Goal: Task Accomplishment & Management: Manage account settings

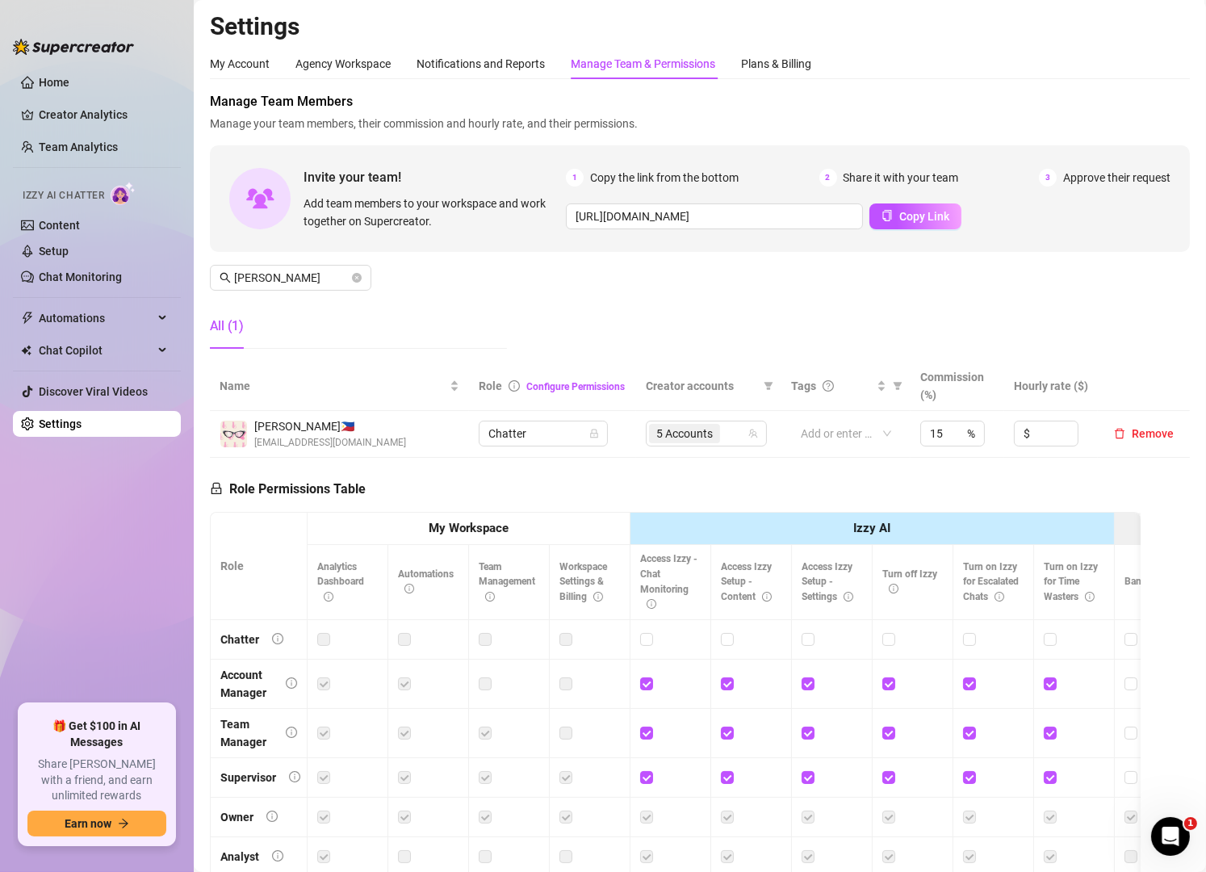
click at [156, 865] on aside "Home Creator Analytics Team Analytics Izzy AI Chatter Content Setup Chat Monito…" at bounding box center [97, 436] width 194 height 872
click at [299, 280] on input "[PERSON_NAME]" at bounding box center [291, 278] width 115 height 18
click at [714, 443] on div "5 Accounts" at bounding box center [689, 433] width 98 height 23
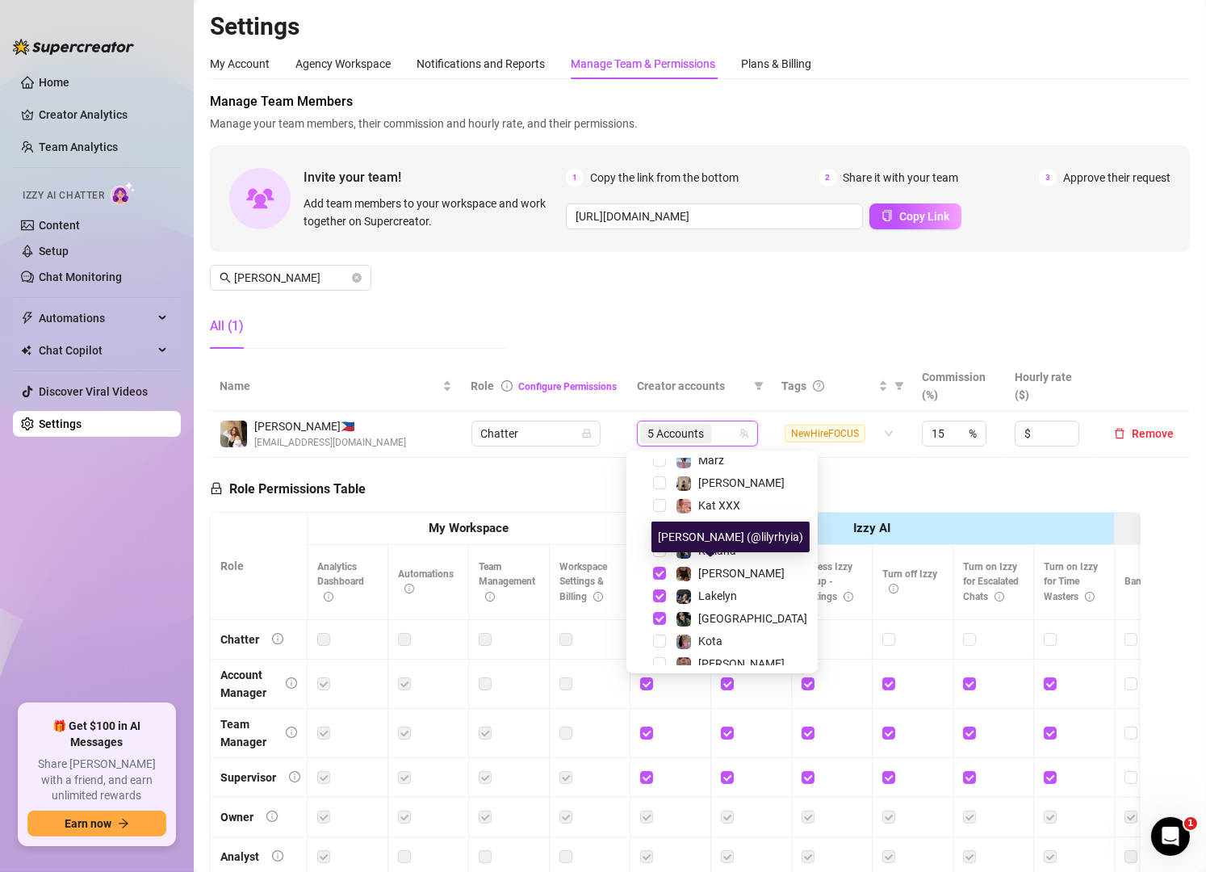
scroll to position [282, 0]
click at [305, 279] on input "[PERSON_NAME]" at bounding box center [291, 278] width 115 height 18
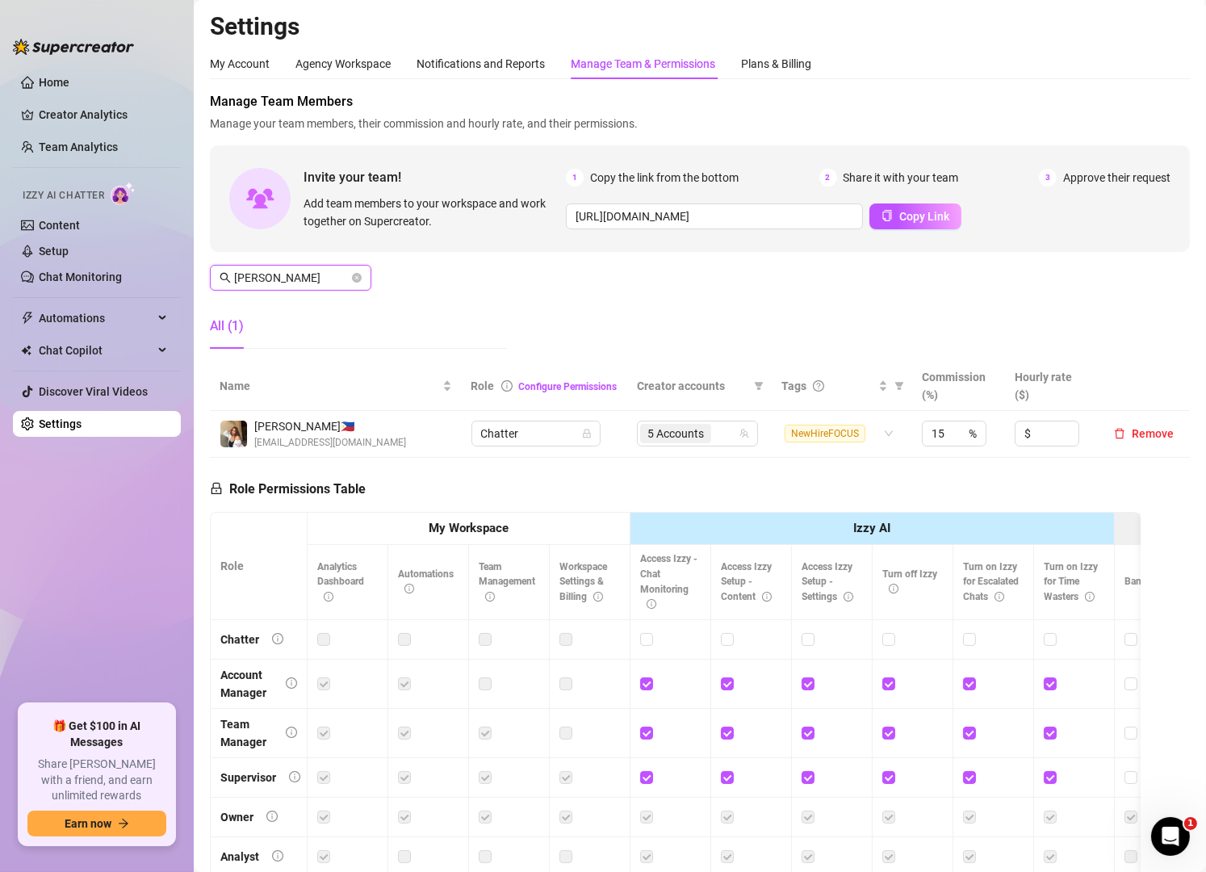
click at [305, 279] on input "[PERSON_NAME]" at bounding box center [291, 278] width 115 height 18
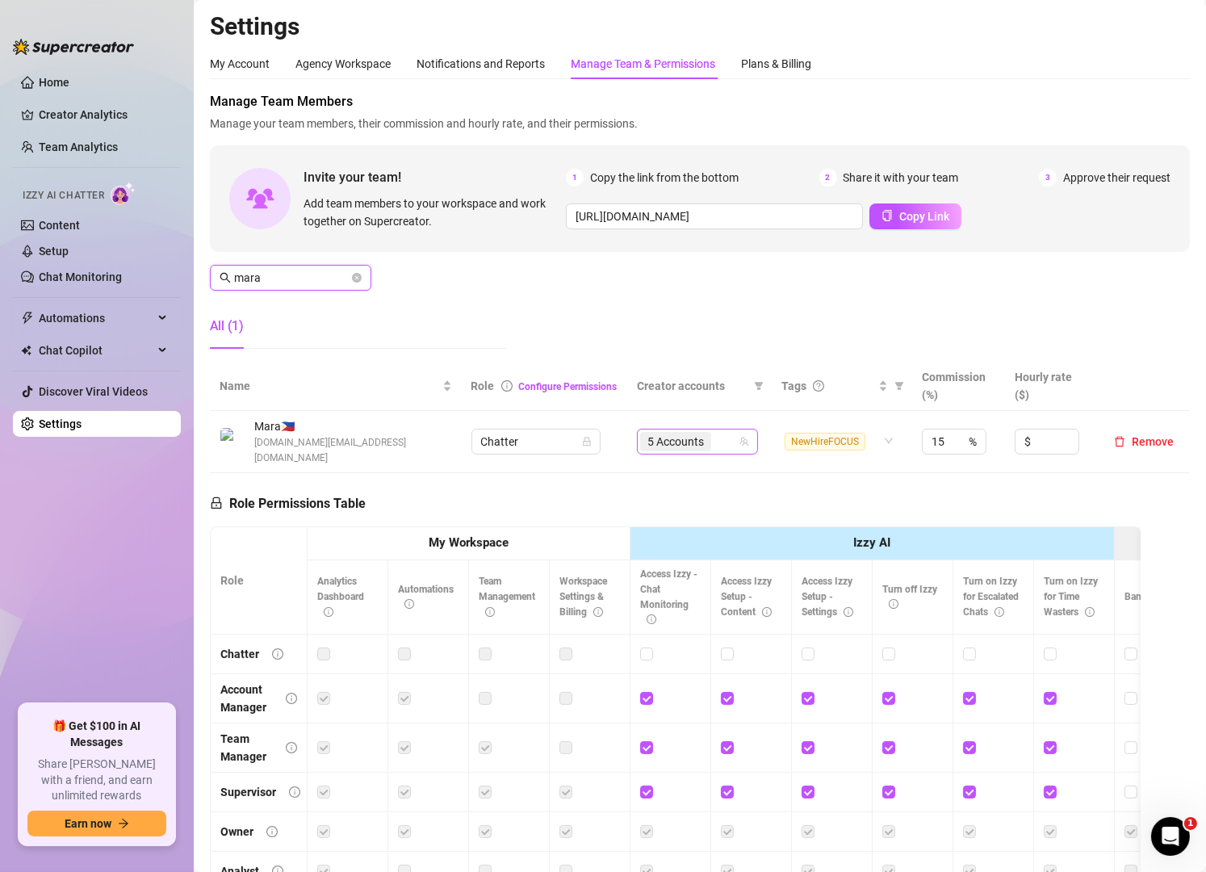
click at [712, 433] on div "5 Accounts" at bounding box center [689, 441] width 98 height 23
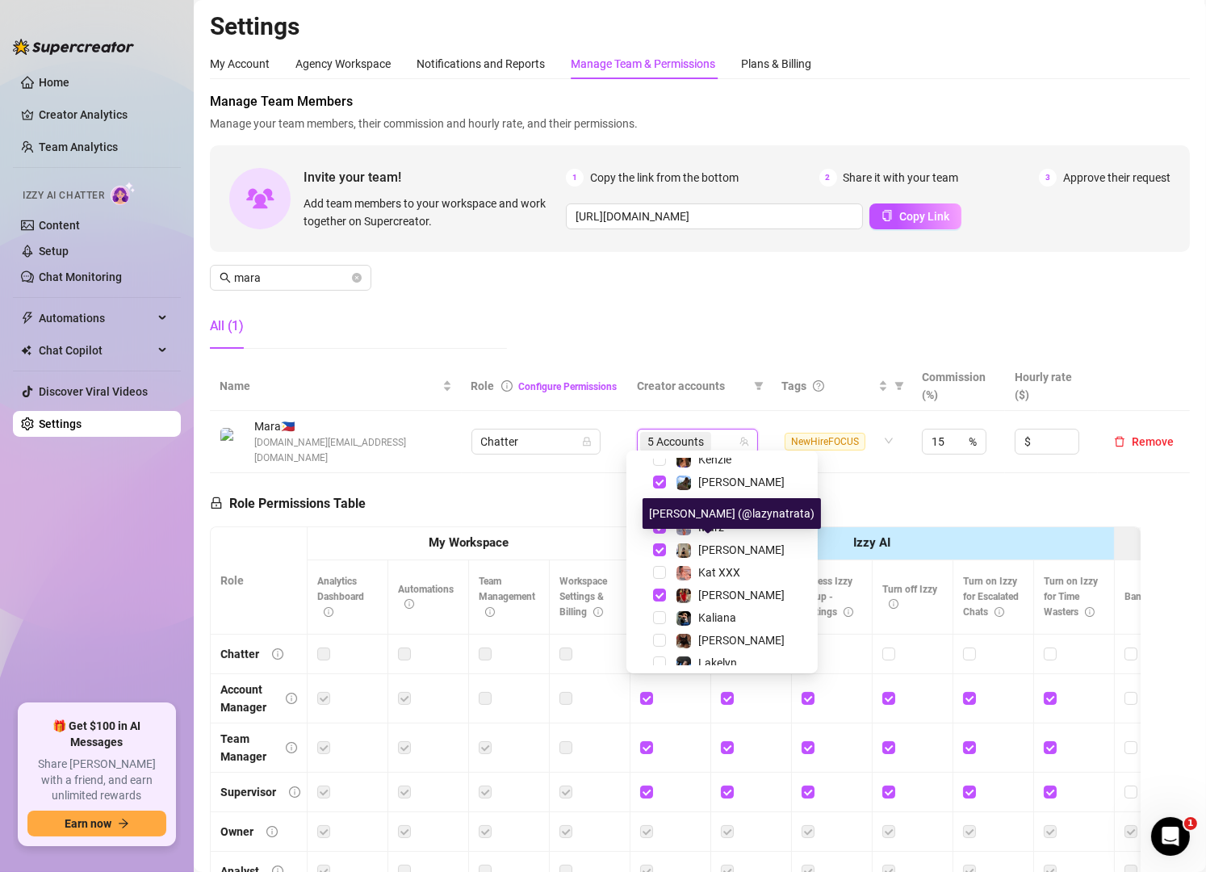
scroll to position [190, 0]
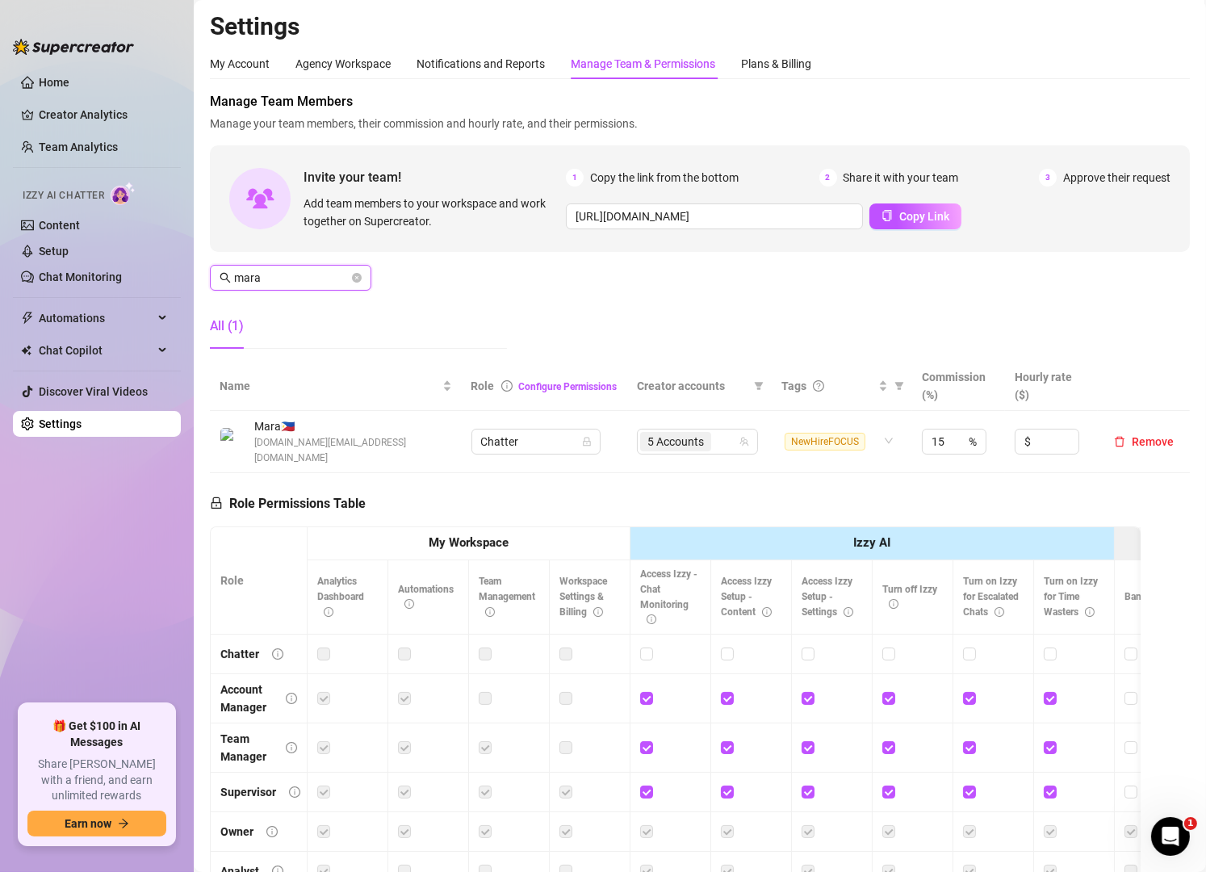
click at [320, 282] on input "mara" at bounding box center [291, 278] width 115 height 18
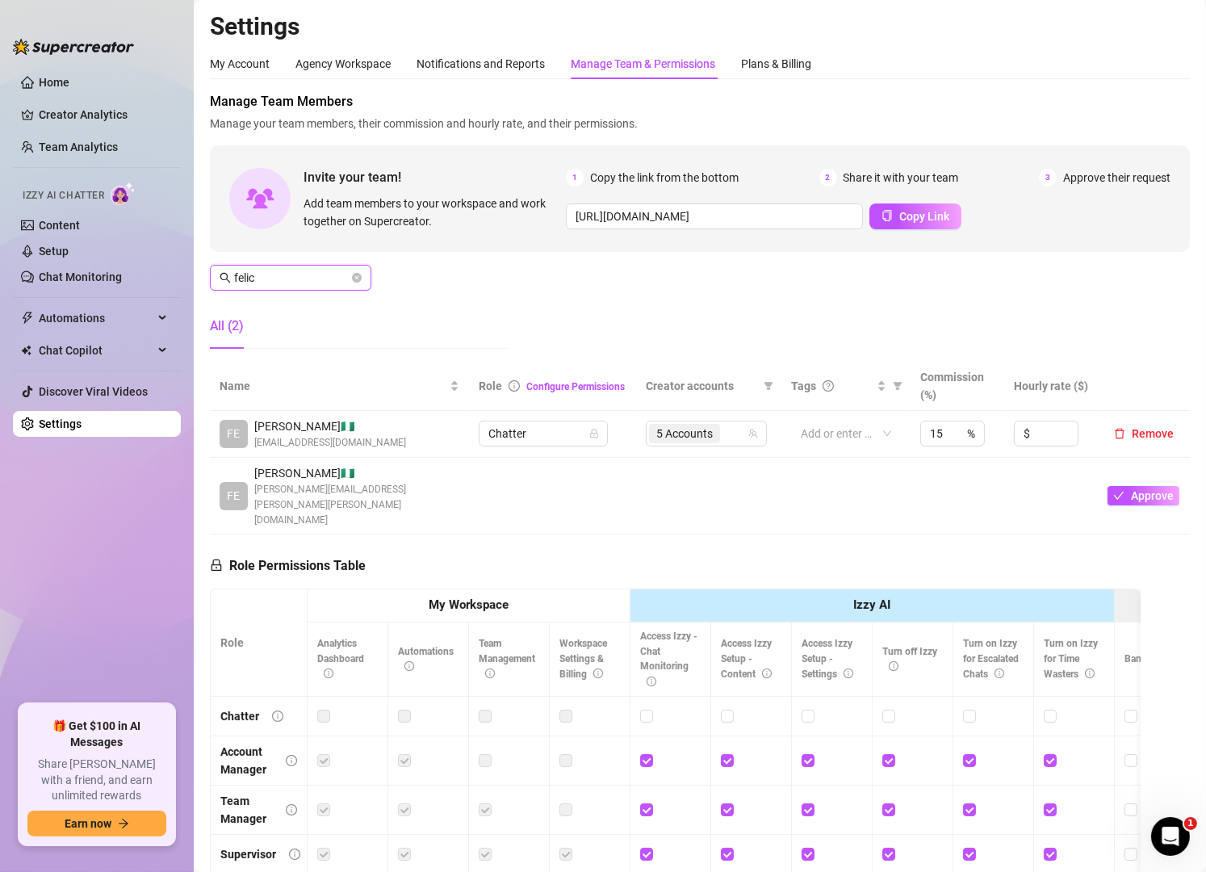
click at [302, 269] on input "felic" at bounding box center [291, 278] width 115 height 18
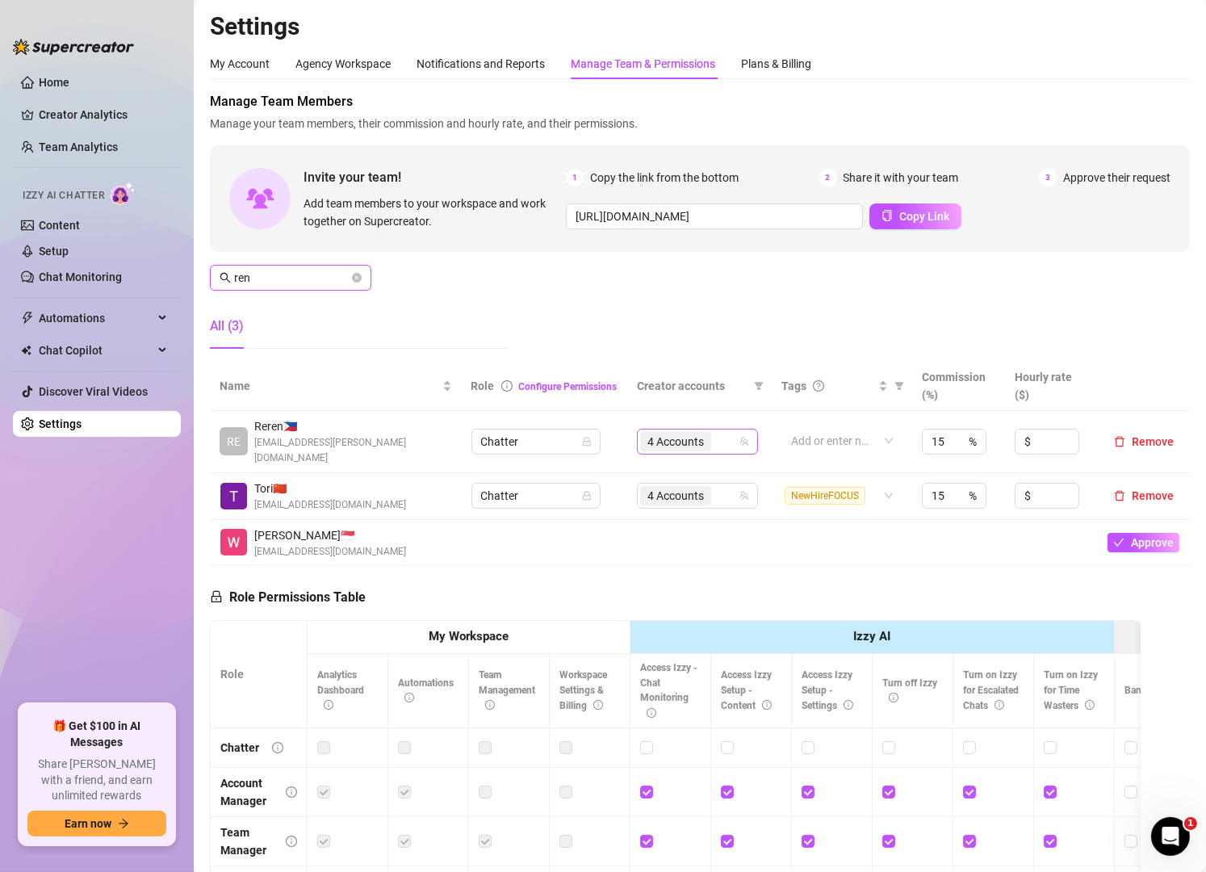
click at [712, 433] on div "4 Accounts" at bounding box center [689, 441] width 98 height 23
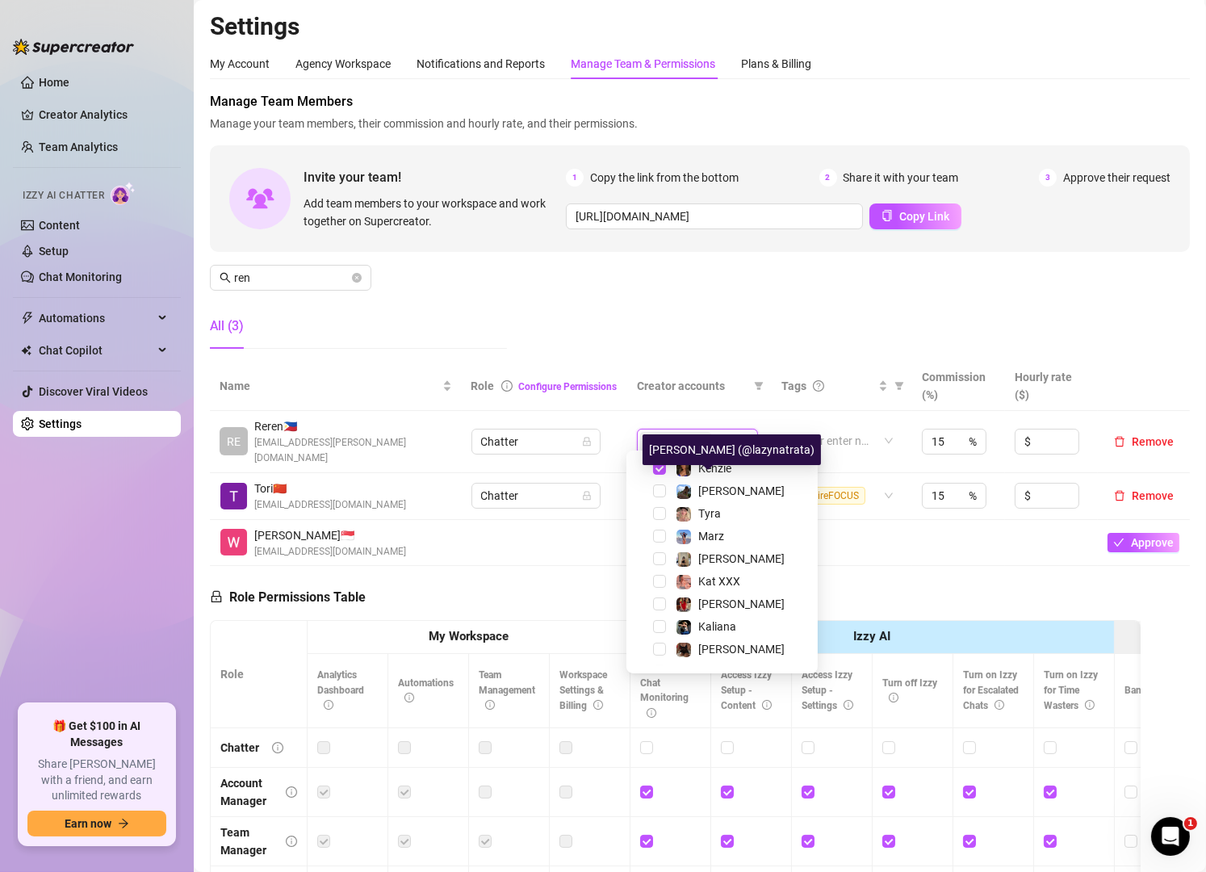
scroll to position [291, 0]
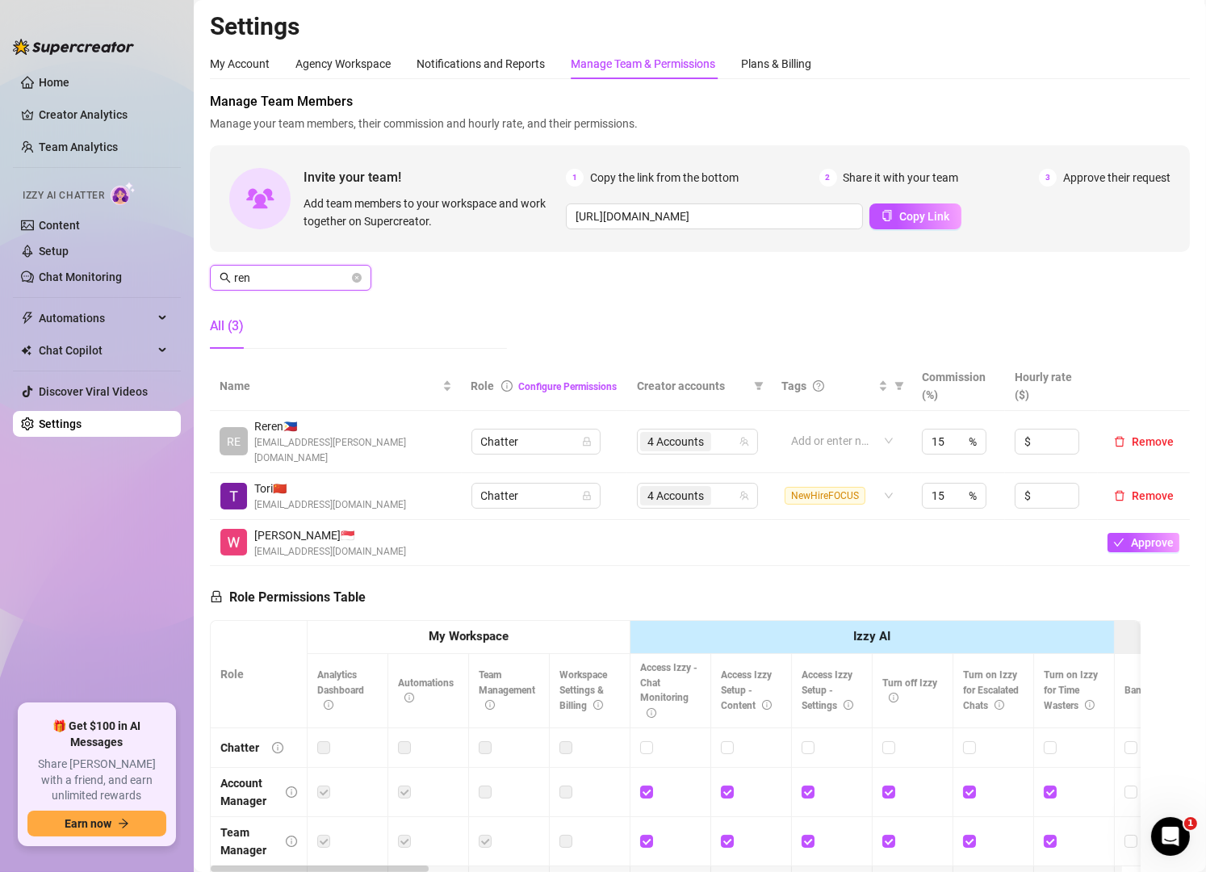
click at [324, 284] on input "ren" at bounding box center [291, 278] width 115 height 18
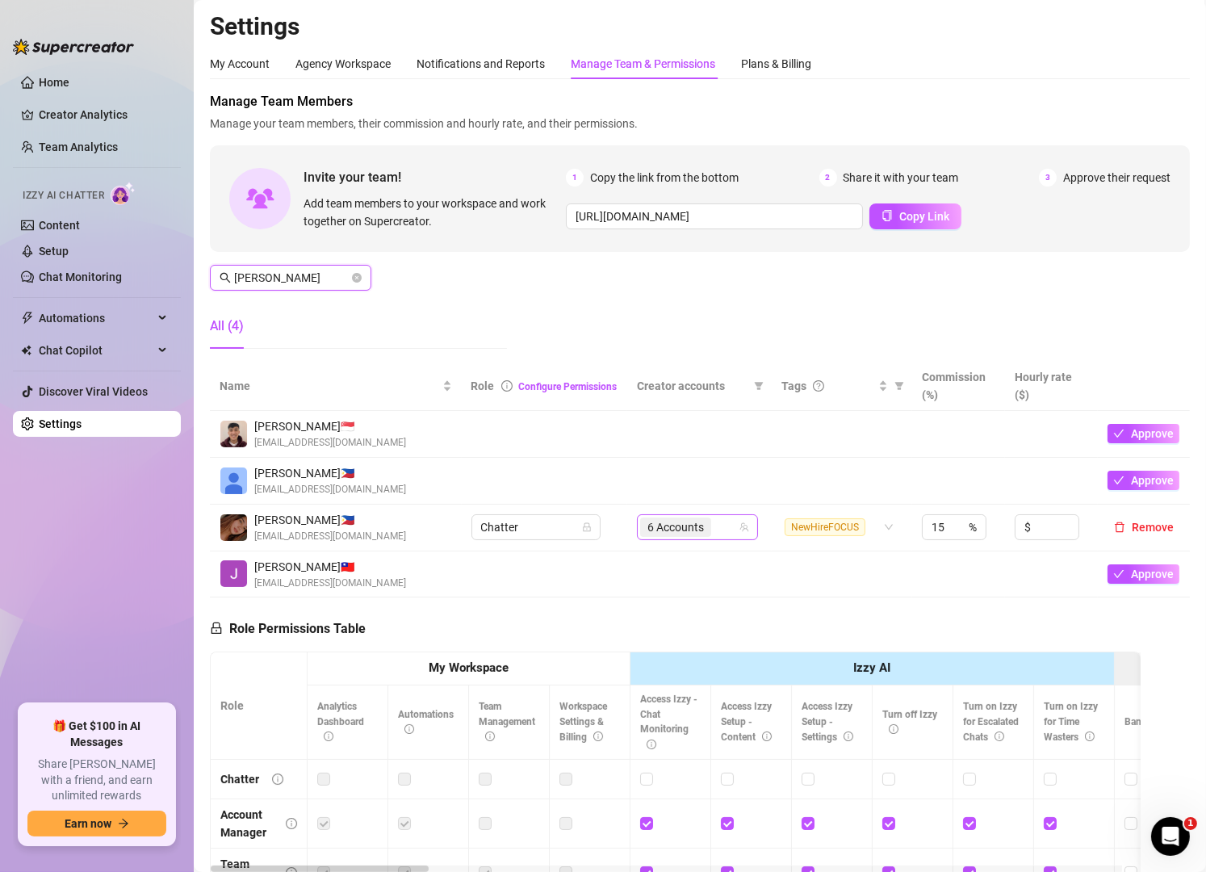
click at [721, 529] on div "6 Accounts" at bounding box center [689, 527] width 98 height 23
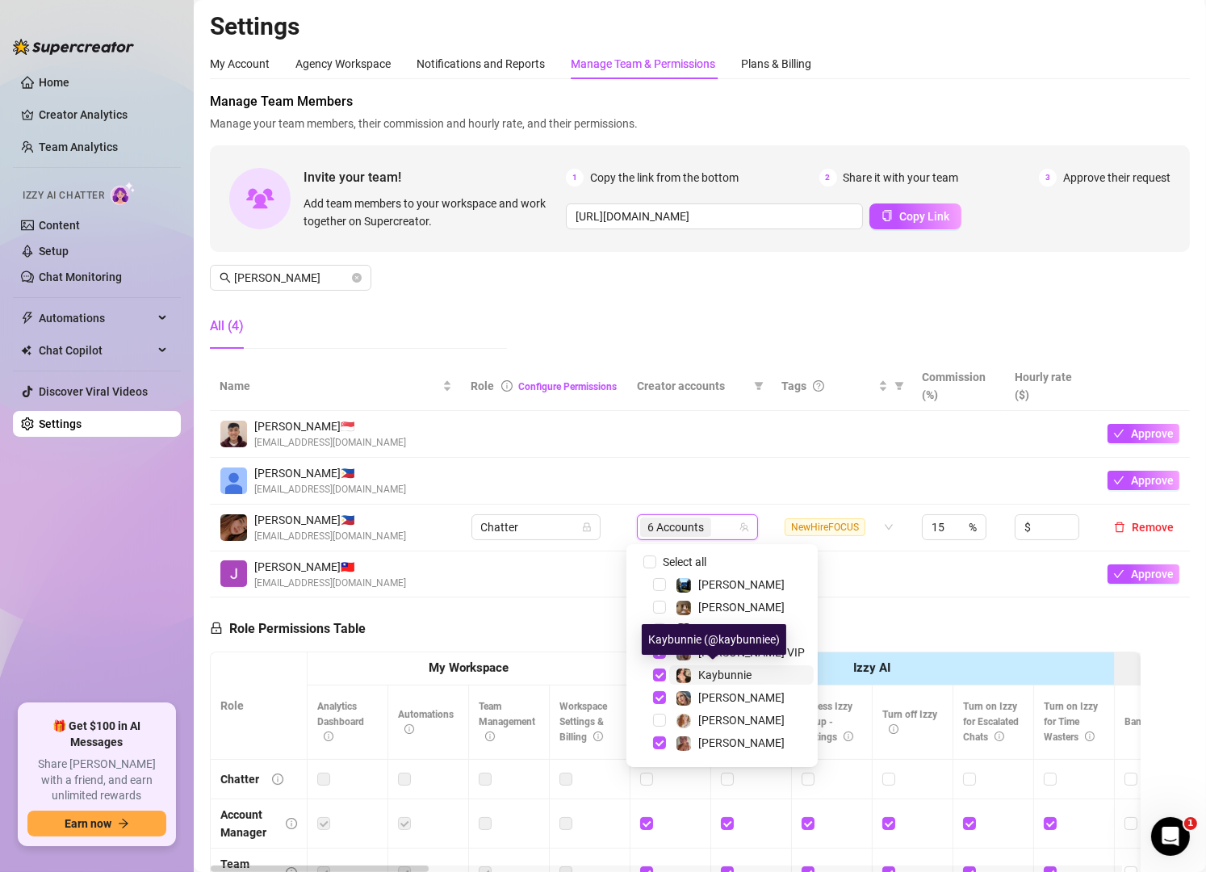
click at [700, 677] on span "Kaybunnie" at bounding box center [724, 674] width 53 height 13
click at [651, 340] on div "Manage Team Members Manage your team members, their commission and hourly rate,…" at bounding box center [700, 227] width 980 height 270
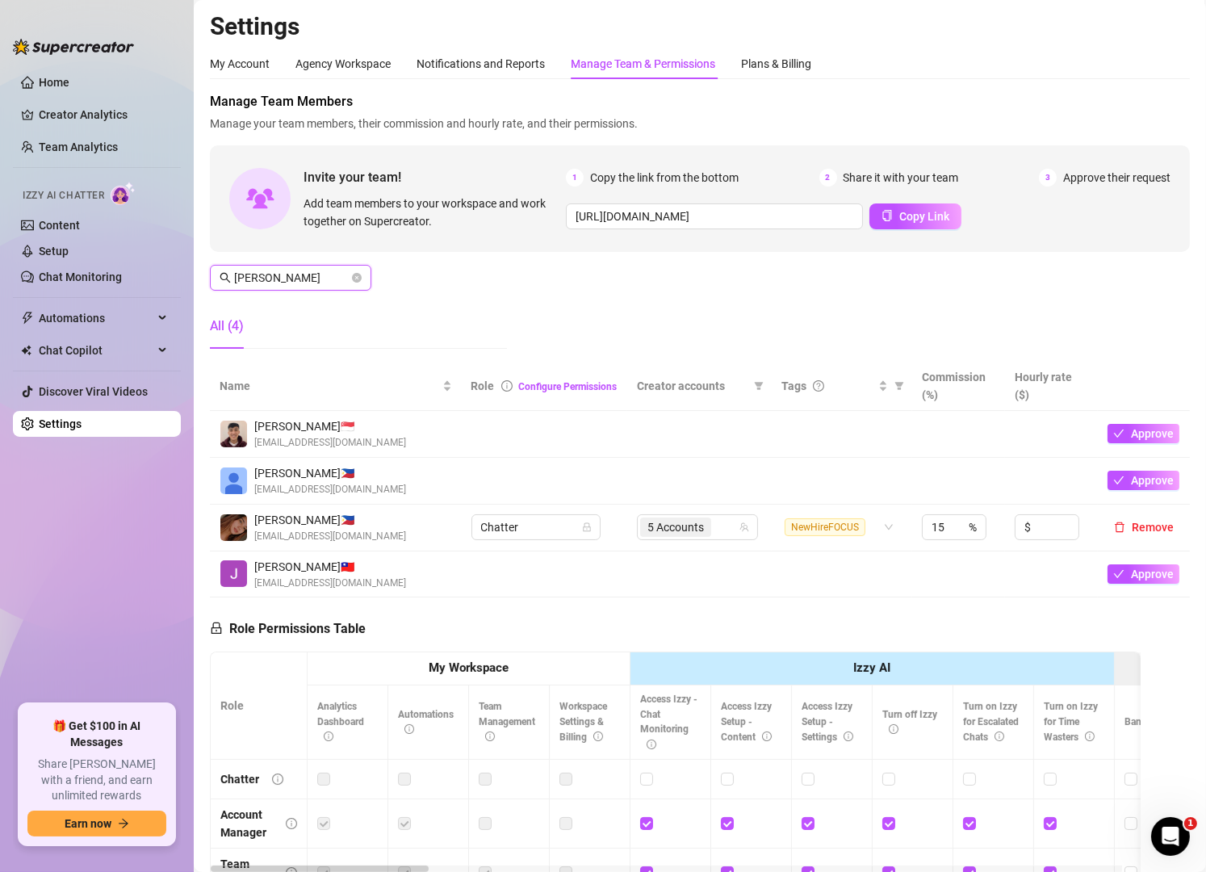
click at [299, 277] on input "[PERSON_NAME]" at bounding box center [291, 278] width 115 height 18
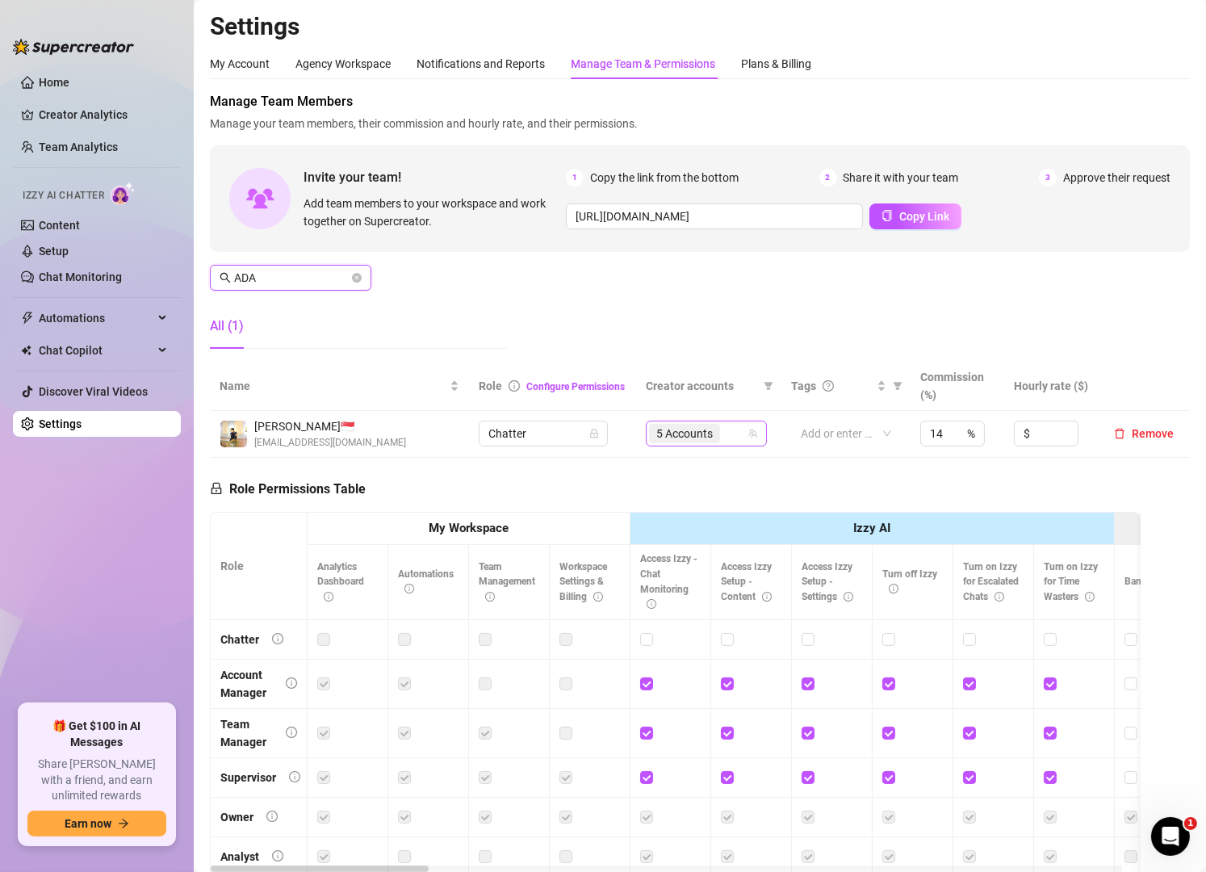
click at [730, 445] on div "5 Accounts" at bounding box center [706, 433] width 121 height 26
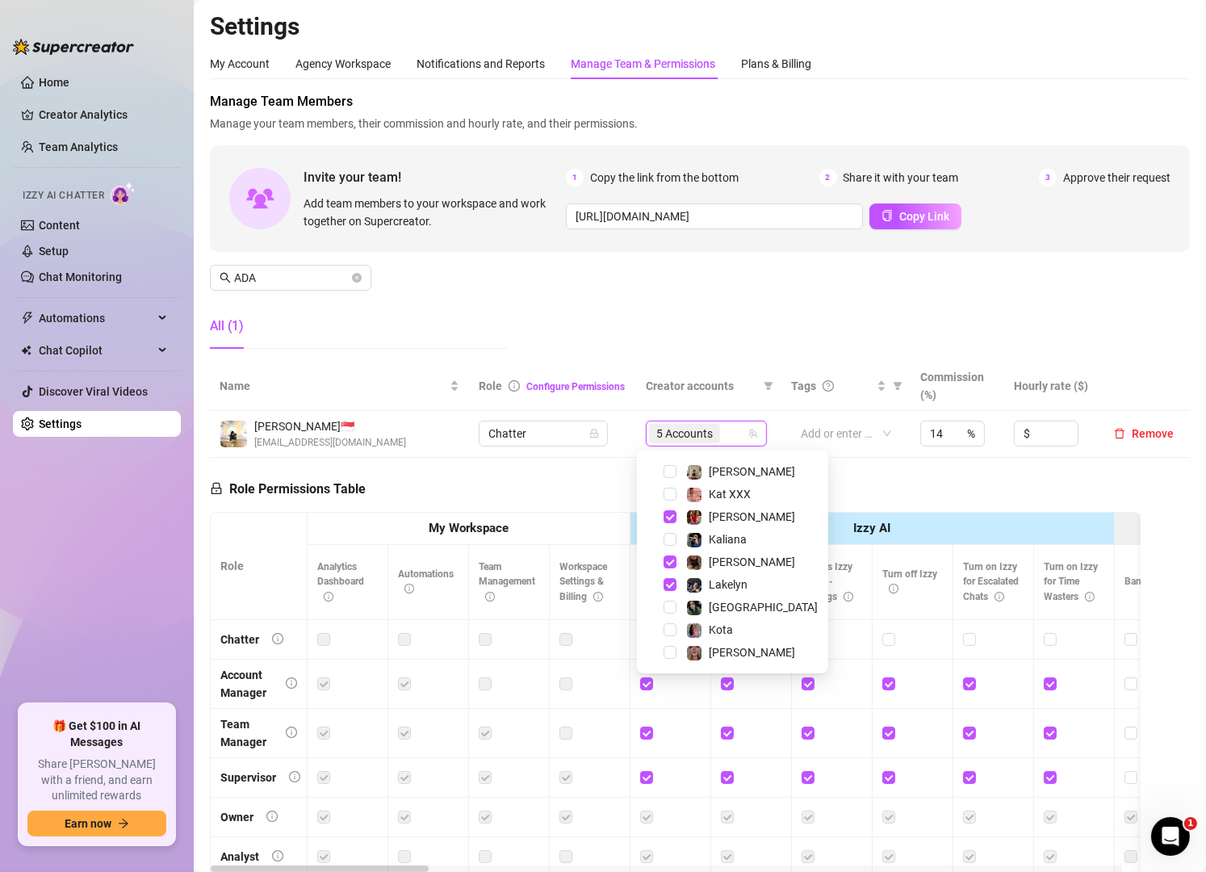
click at [561, 319] on div "Manage Team Members Manage your team members, their commission and hourly rate,…" at bounding box center [700, 227] width 980 height 270
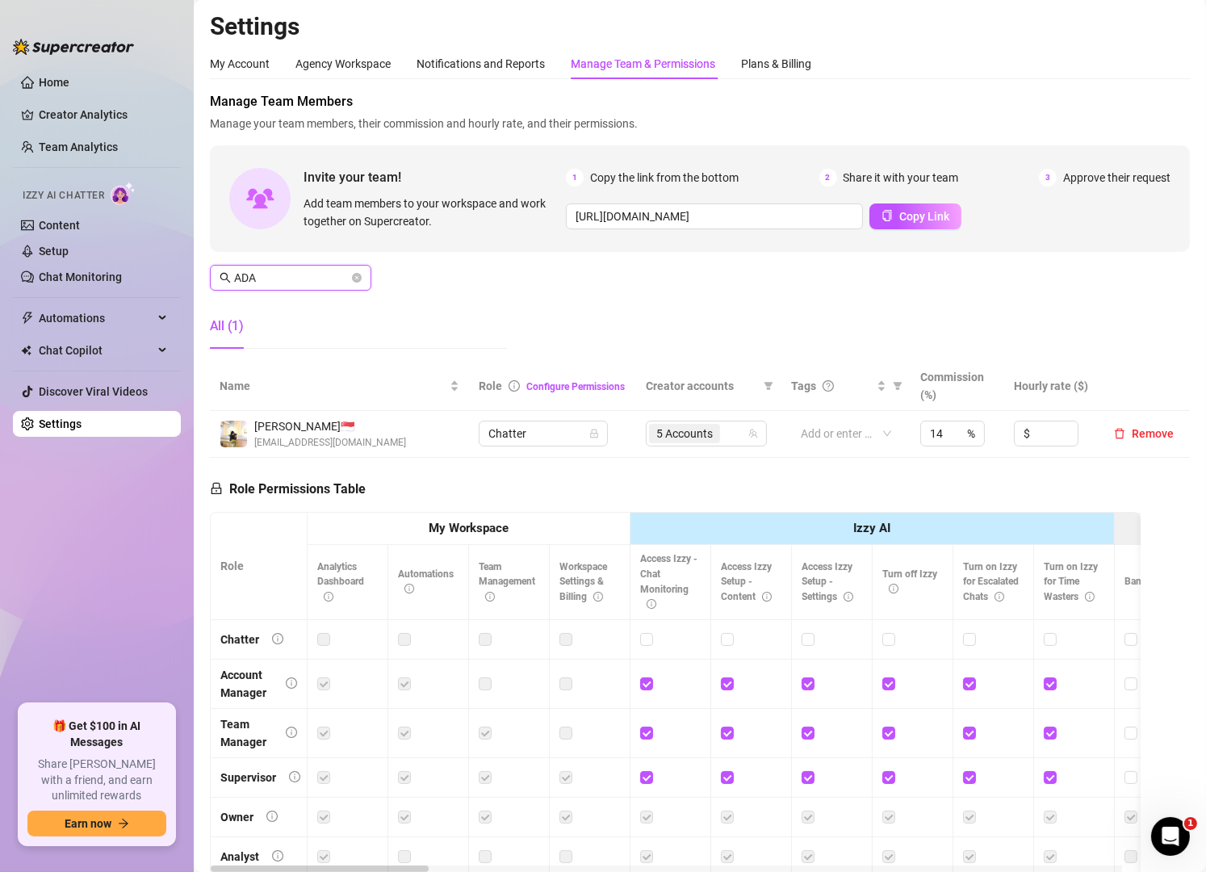
click at [291, 274] on input "ADA" at bounding box center [291, 278] width 115 height 18
click at [730, 437] on div "4 Accounts" at bounding box center [698, 433] width 98 height 23
click at [641, 298] on div "Manage Team Members Manage your team members, their commission and hourly rate,…" at bounding box center [700, 227] width 980 height 270
click at [266, 271] on input "MEA" at bounding box center [291, 278] width 115 height 18
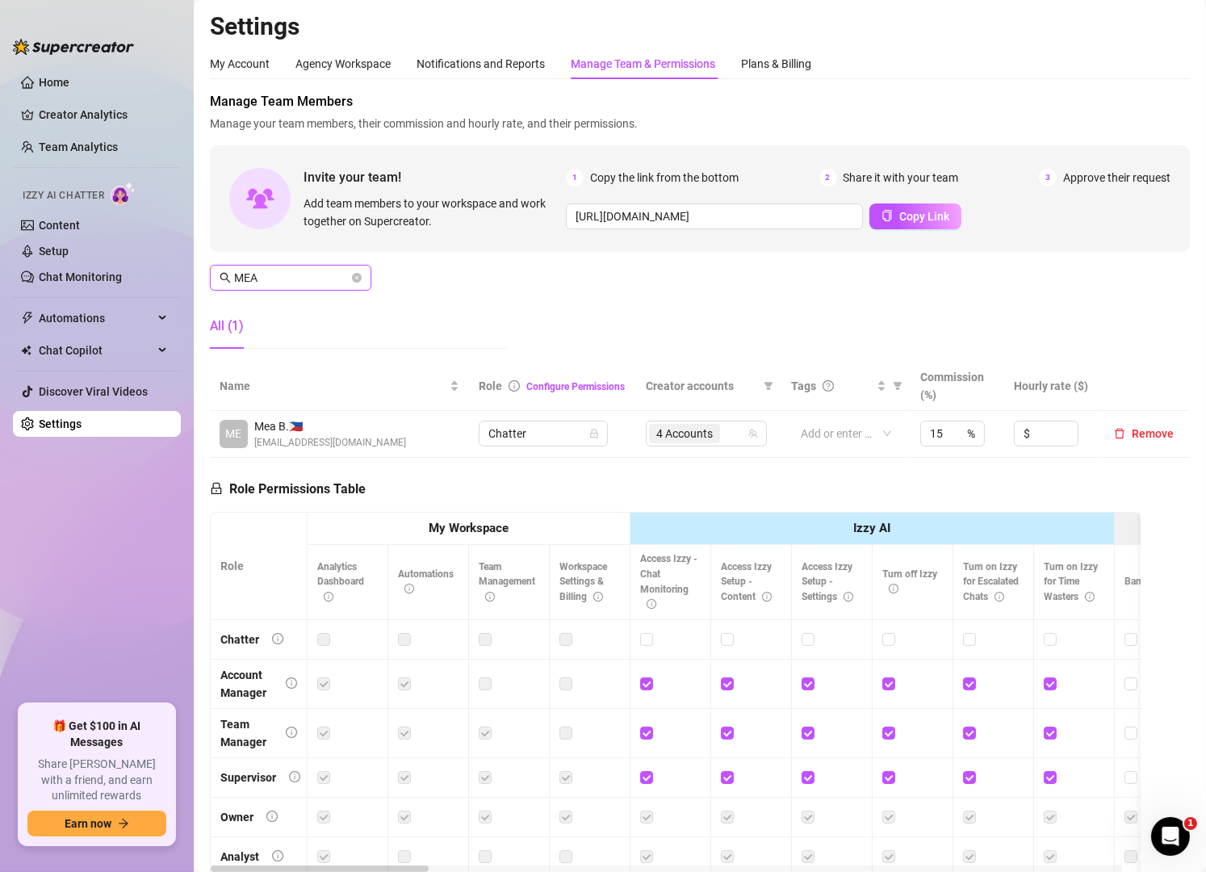
click at [266, 271] on input "MEA" at bounding box center [291, 278] width 115 height 18
click at [721, 430] on div "5 Accounts" at bounding box center [698, 433] width 98 height 23
type input "JESSA"
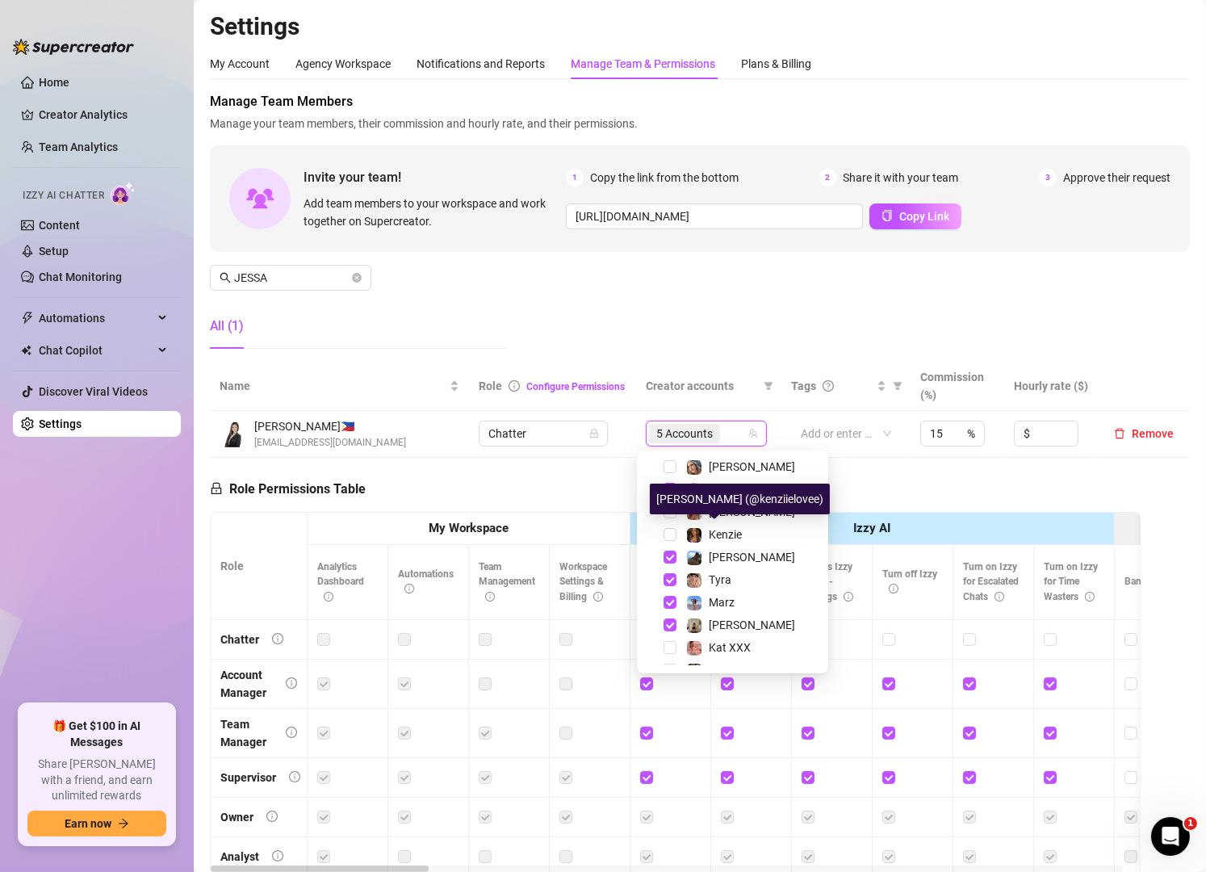
scroll to position [153, 0]
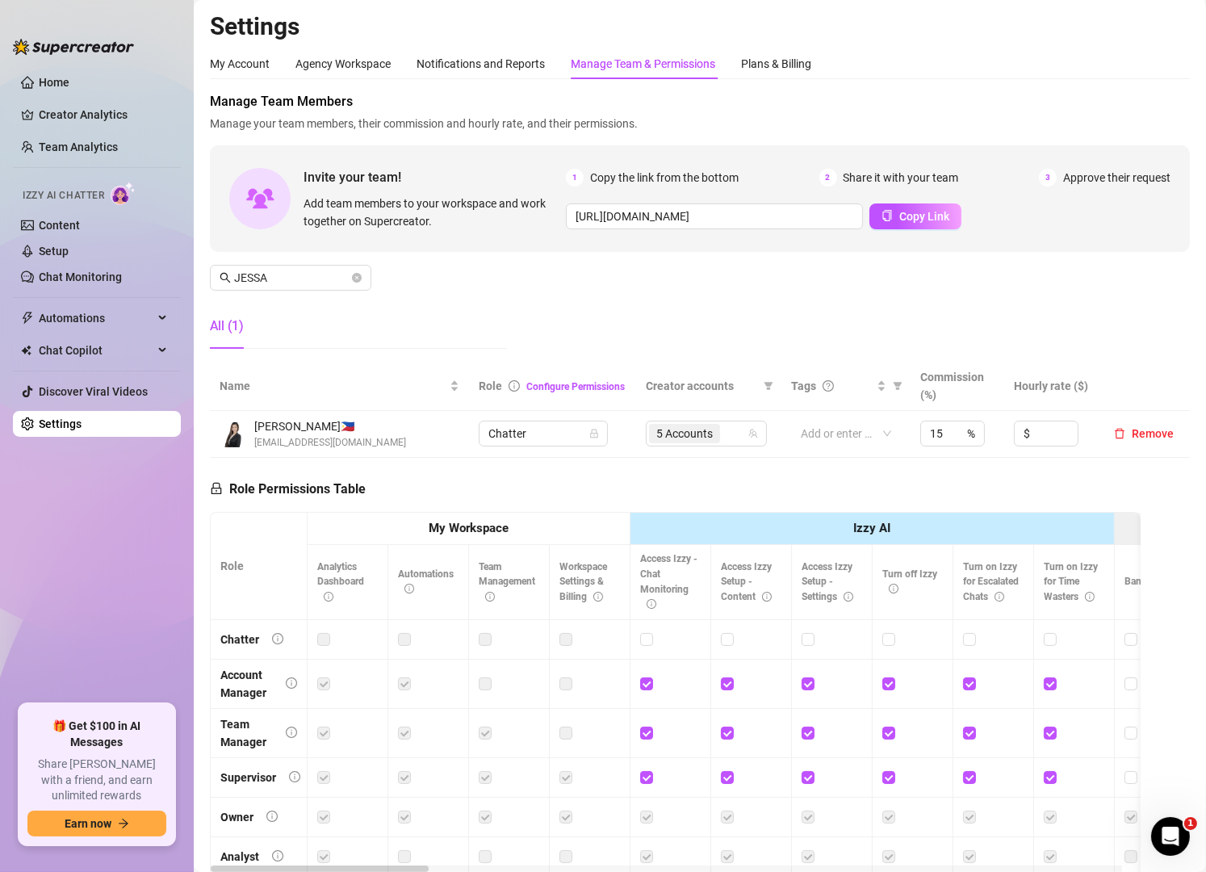
click at [646, 272] on div "Manage Team Members Manage your team members, their commission and hourly rate,…" at bounding box center [700, 227] width 980 height 270
